Goal: Answer question/provide support

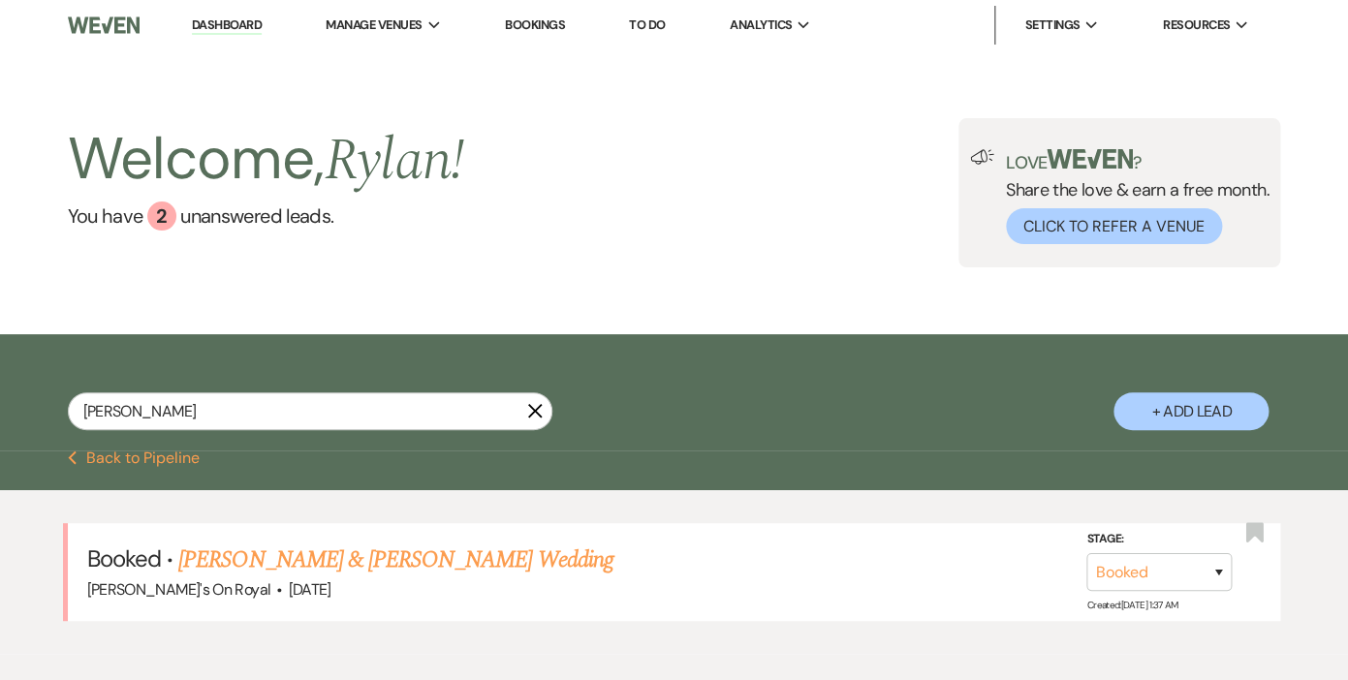
scroll to position [99, 0]
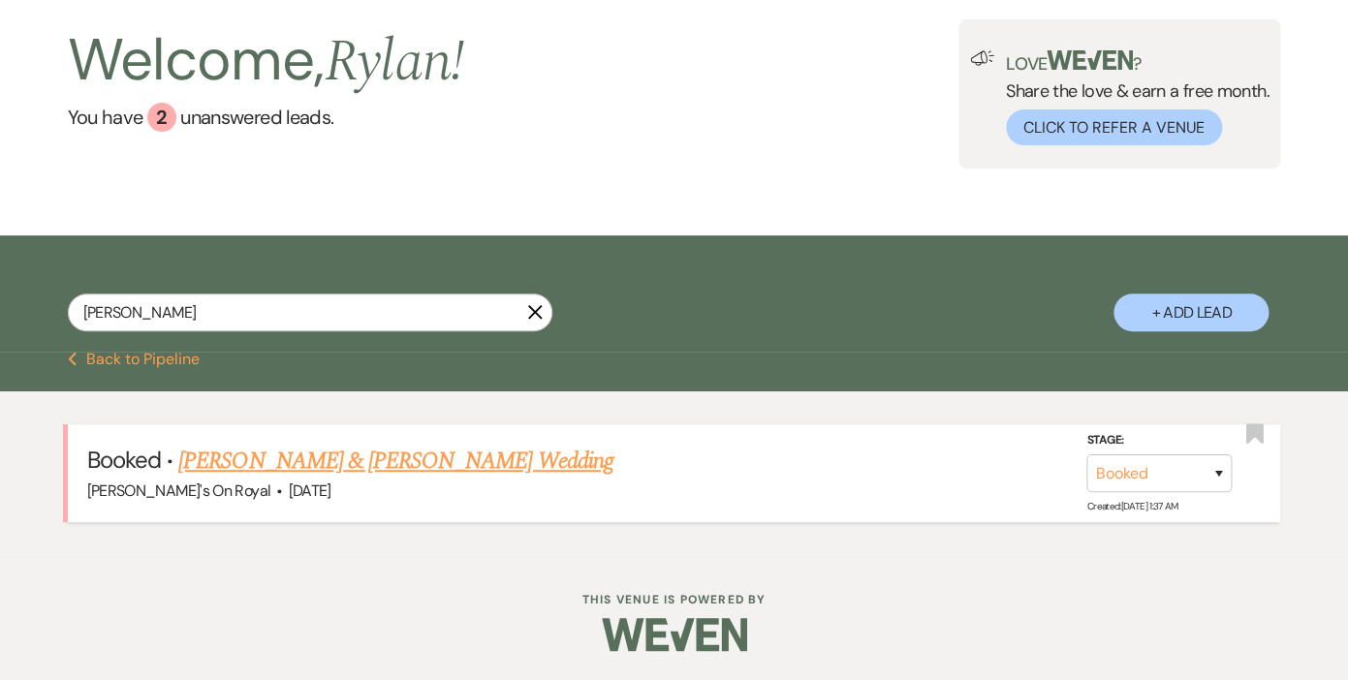
type input "[PERSON_NAME]"
click at [276, 461] on link "[PERSON_NAME] & [PERSON_NAME] Wedding" at bounding box center [395, 461] width 434 height 35
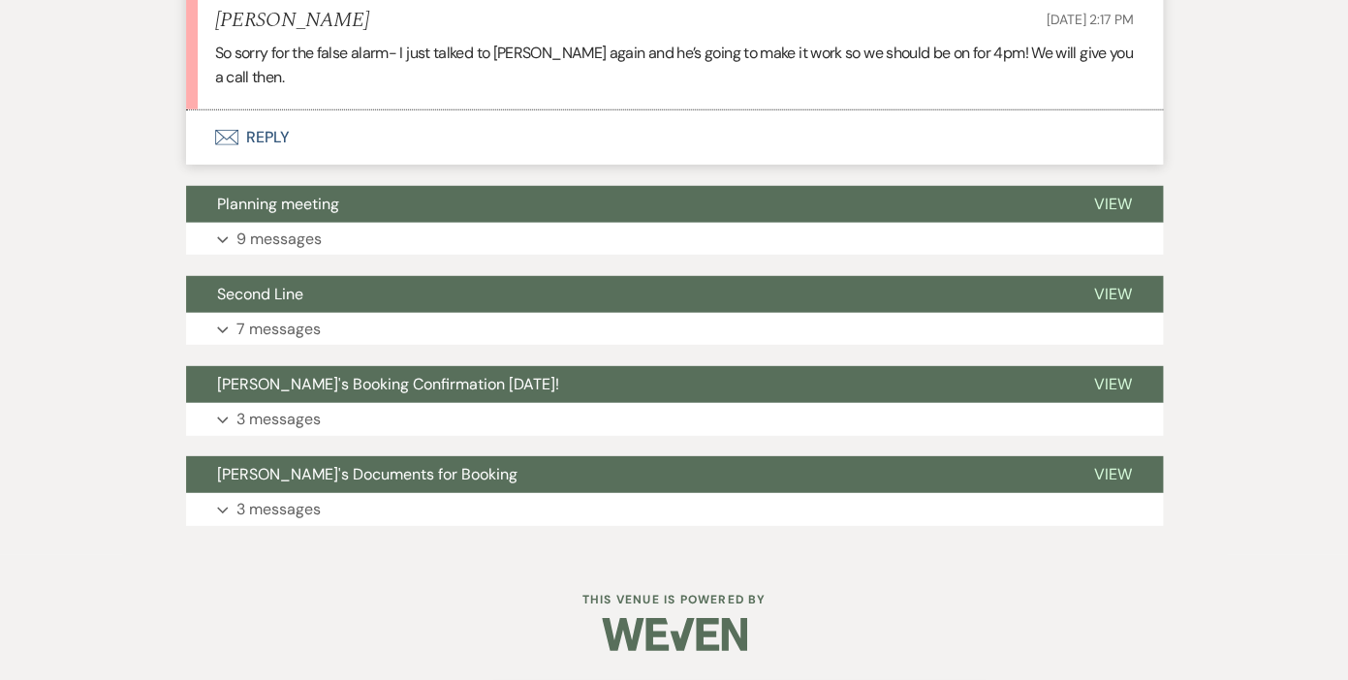
scroll to position [1868, 0]
click at [291, 240] on p "9 messages" at bounding box center [278, 239] width 85 height 25
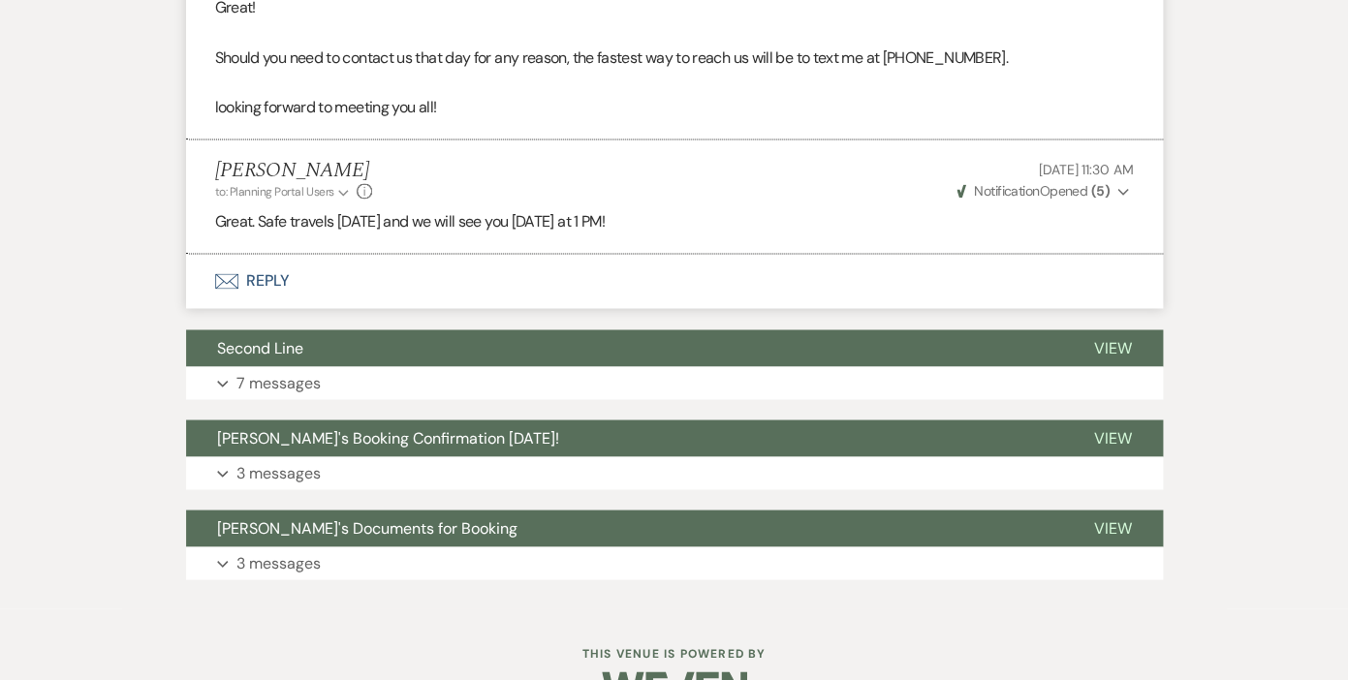
scroll to position [3789, 0]
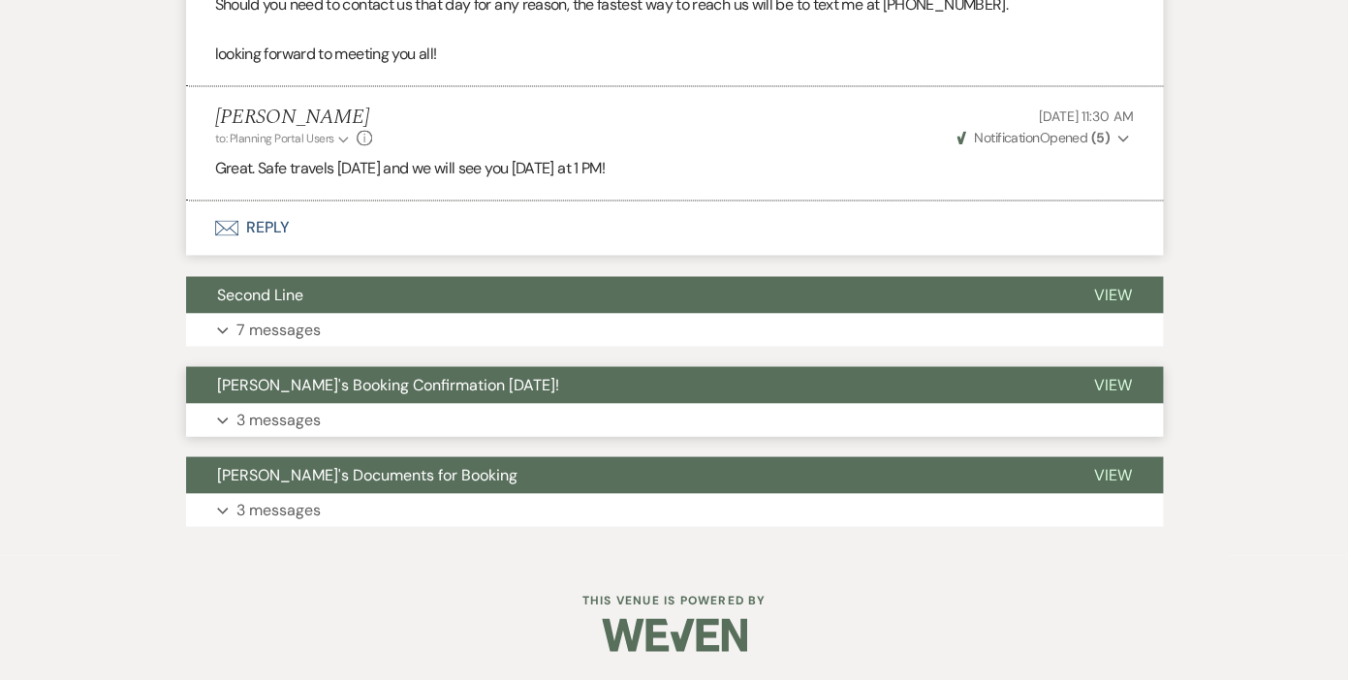
click at [285, 420] on p "3 messages" at bounding box center [278, 419] width 84 height 25
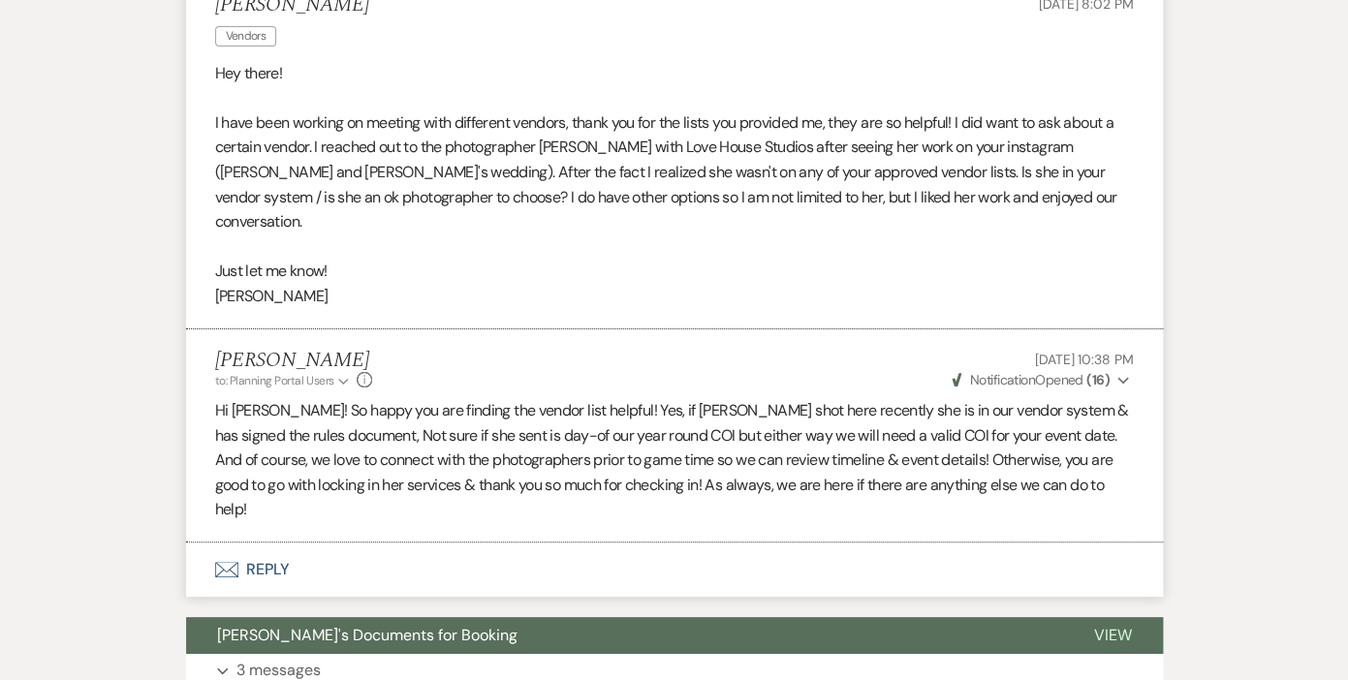
scroll to position [5195, 0]
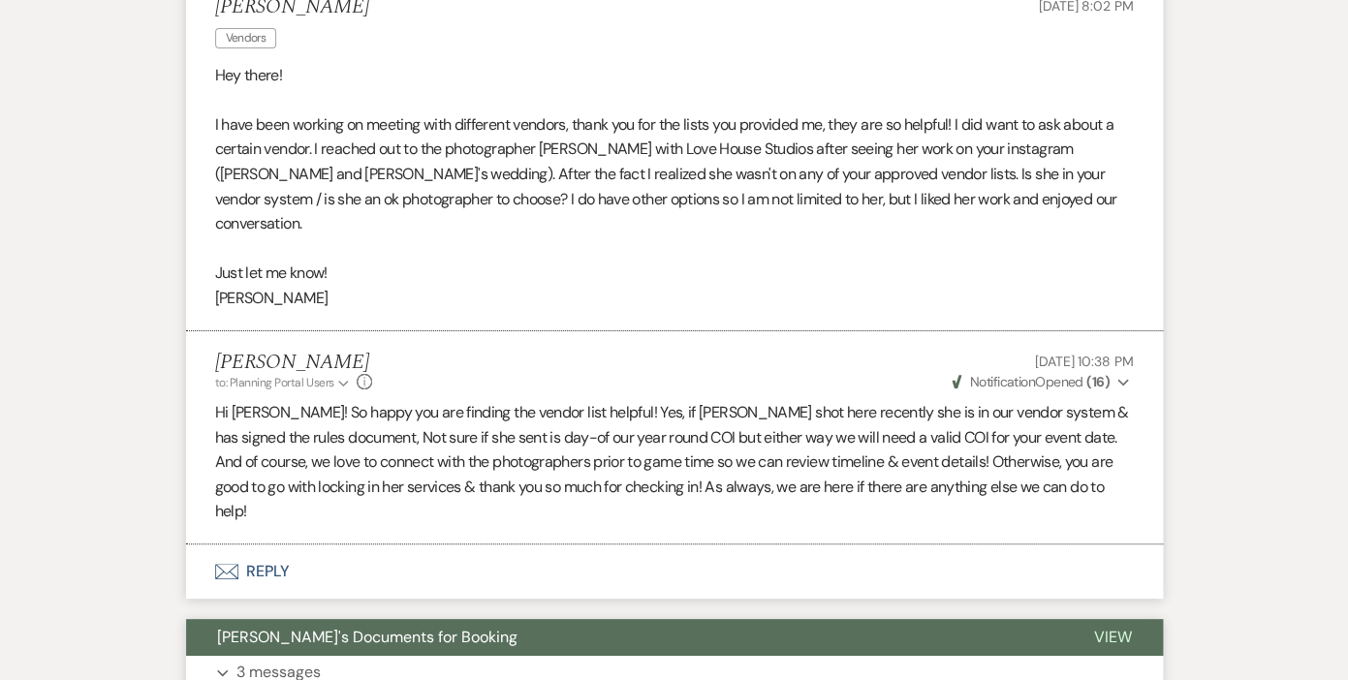
click at [276, 660] on p "3 messages" at bounding box center [278, 672] width 84 height 25
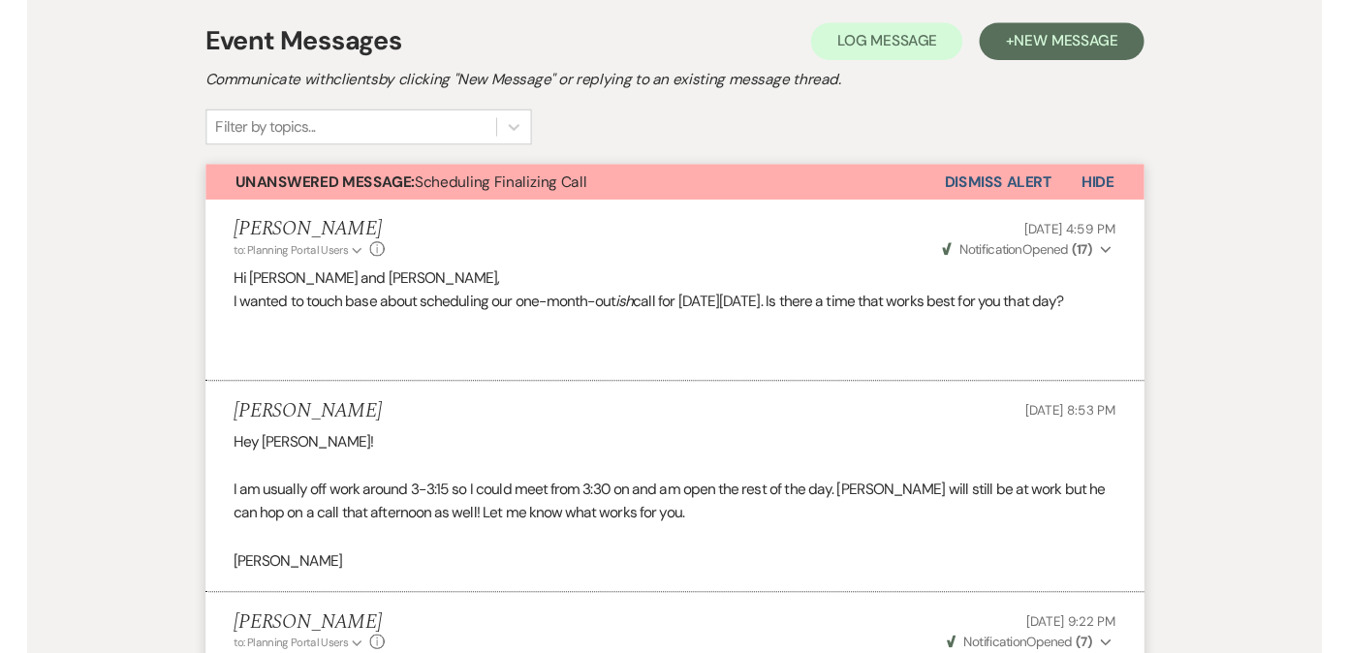
scroll to position [0, 0]
